Goal: Transaction & Acquisition: Purchase product/service

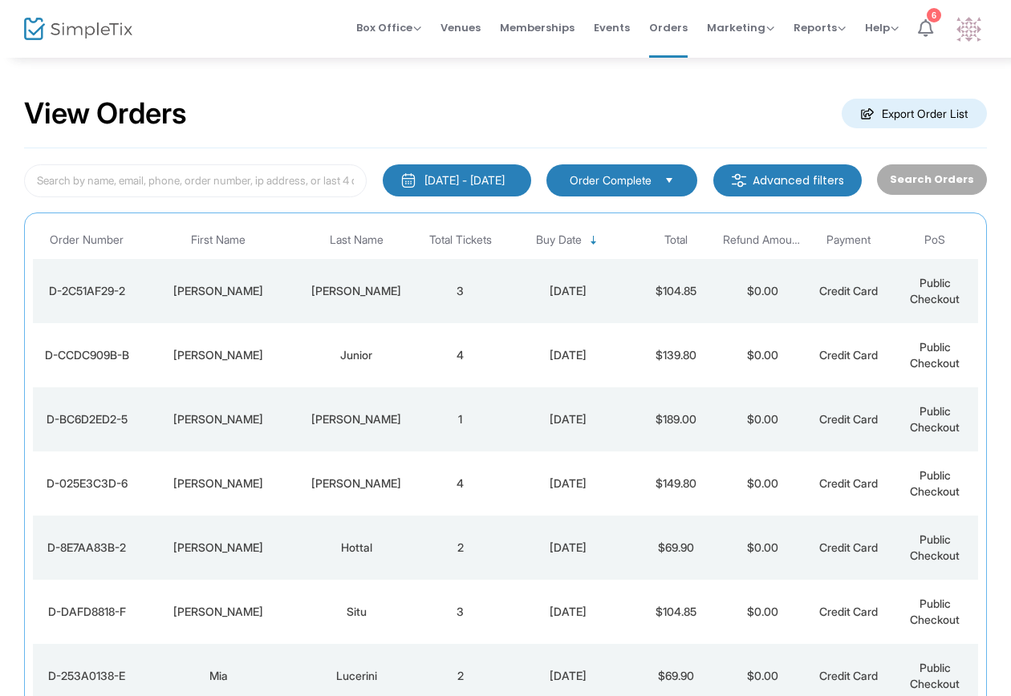
click at [931, 26] on icon at bounding box center [925, 28] width 15 height 18
click at [389, 27] on span "Box Office" at bounding box center [388, 27] width 65 height 15
click at [392, 55] on li "Sell Tickets" at bounding box center [413, 54] width 115 height 31
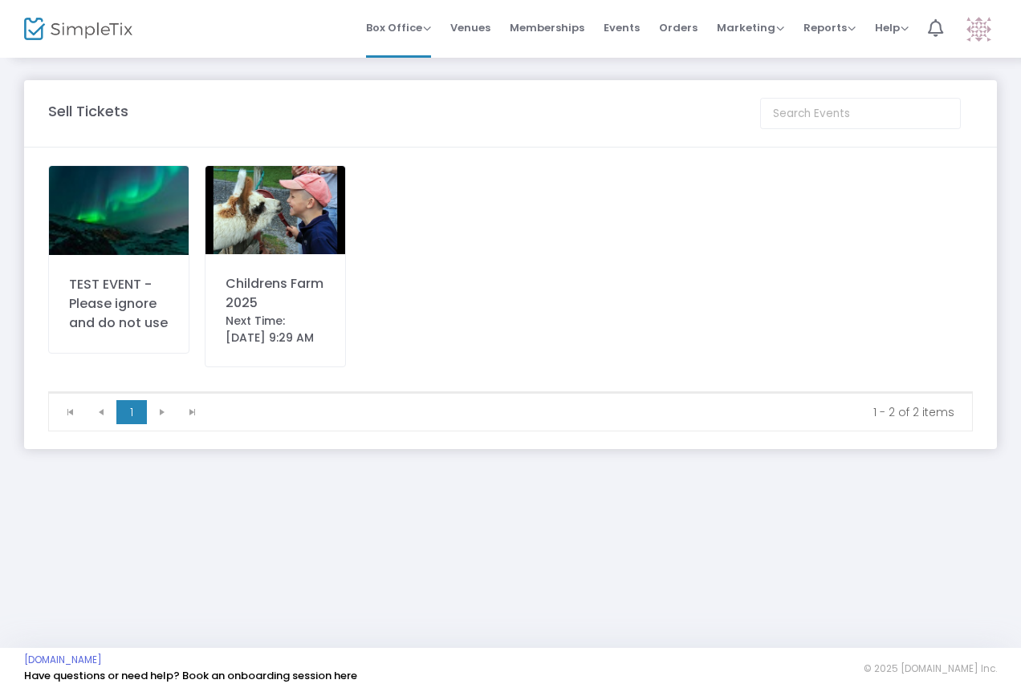
click at [302, 290] on body "Processing... please wait Box Office Sell Tickets Bookings Sell Season Pass Ven…" at bounding box center [510, 348] width 1021 height 696
click at [321, 240] on img at bounding box center [275, 210] width 140 height 88
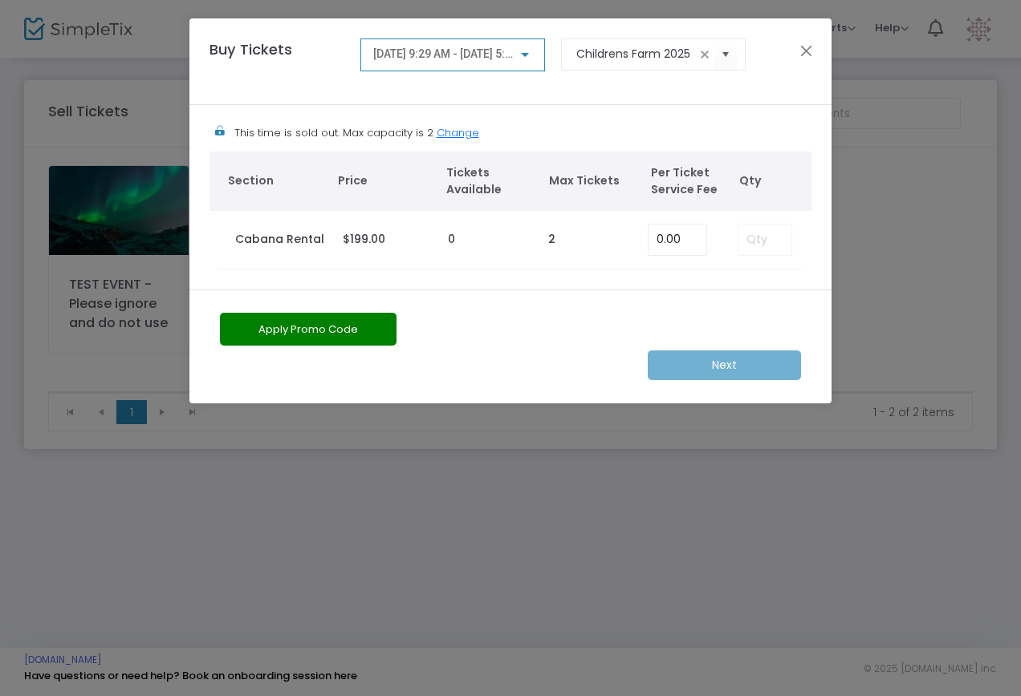
click at [526, 51] on div at bounding box center [525, 54] width 14 height 13
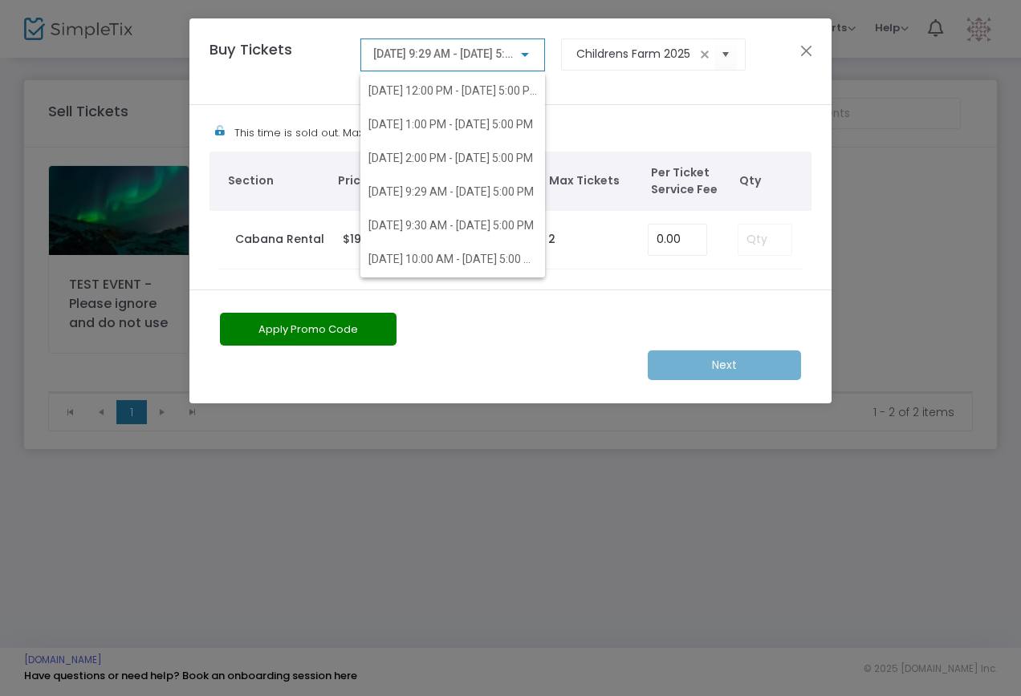
scroll to position [1364, 0]
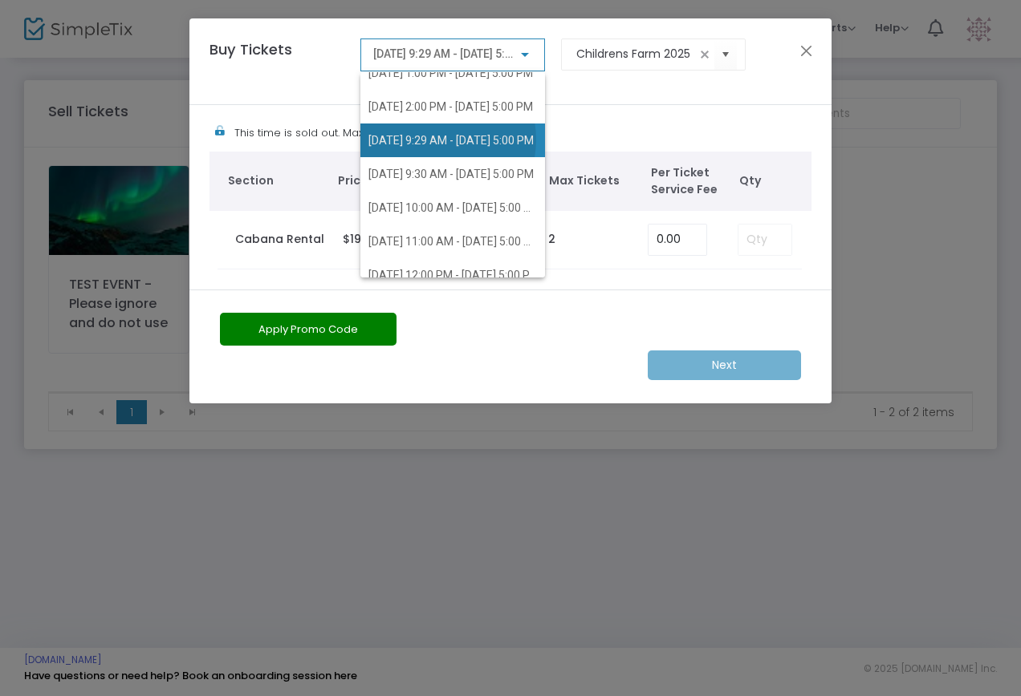
click at [434, 140] on span "[DATE] 9:29 AM - [DATE] 5:00 PM" at bounding box center [450, 140] width 165 height 13
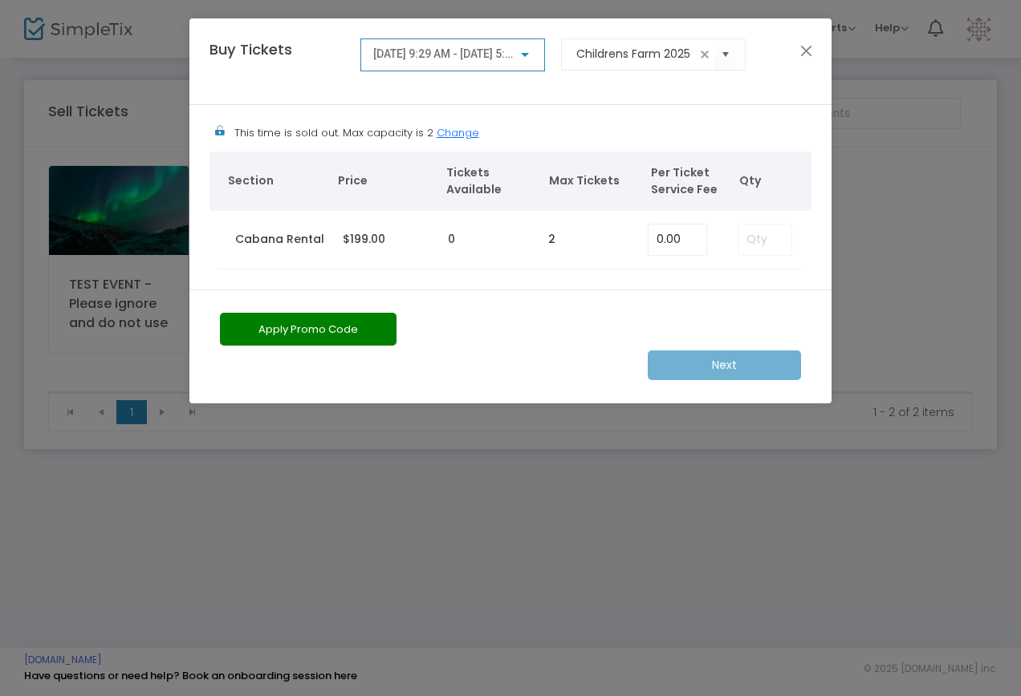
scroll to position [1314, 0]
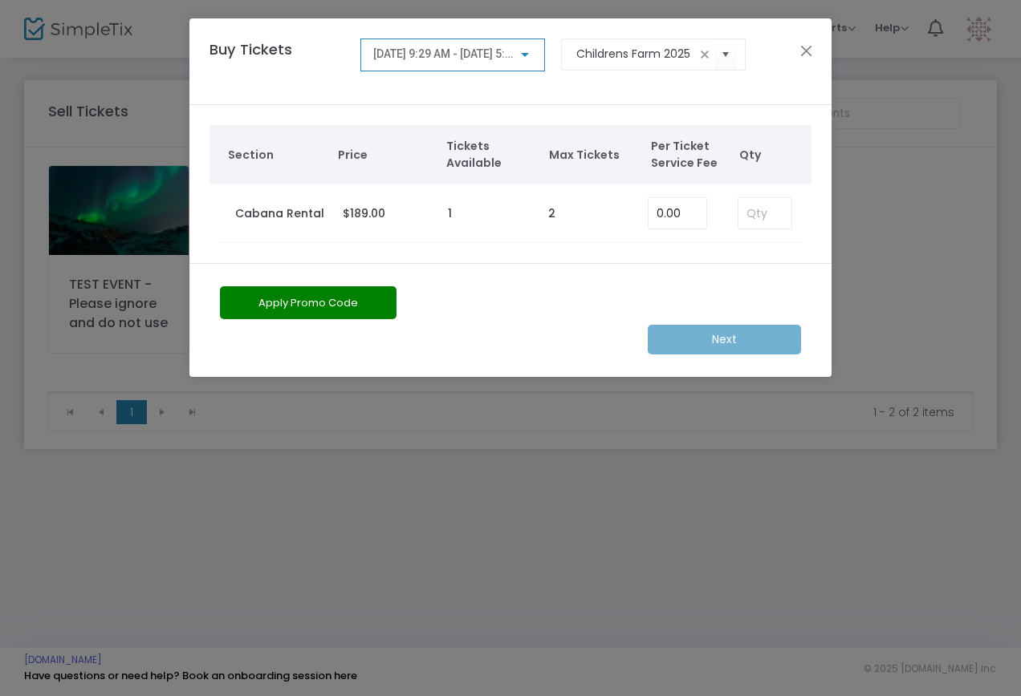
click at [439, 211] on td "$189.00" at bounding box center [387, 214] width 105 height 59
click at [575, 213] on td "2" at bounding box center [589, 214] width 99 height 59
click at [471, 217] on td "1" at bounding box center [489, 214] width 99 height 59
click at [430, 221] on td "$189.00" at bounding box center [387, 214] width 105 height 59
click at [586, 215] on td "2" at bounding box center [589, 214] width 99 height 59
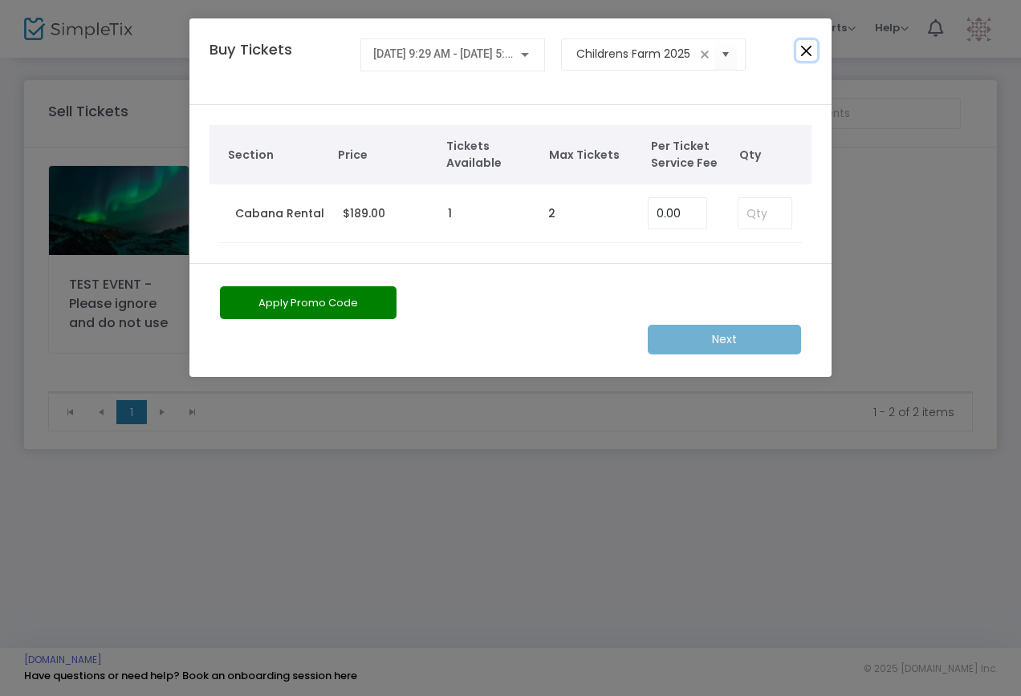
click at [801, 48] on button "Close" at bounding box center [806, 50] width 21 height 21
